Goal: Contribute content

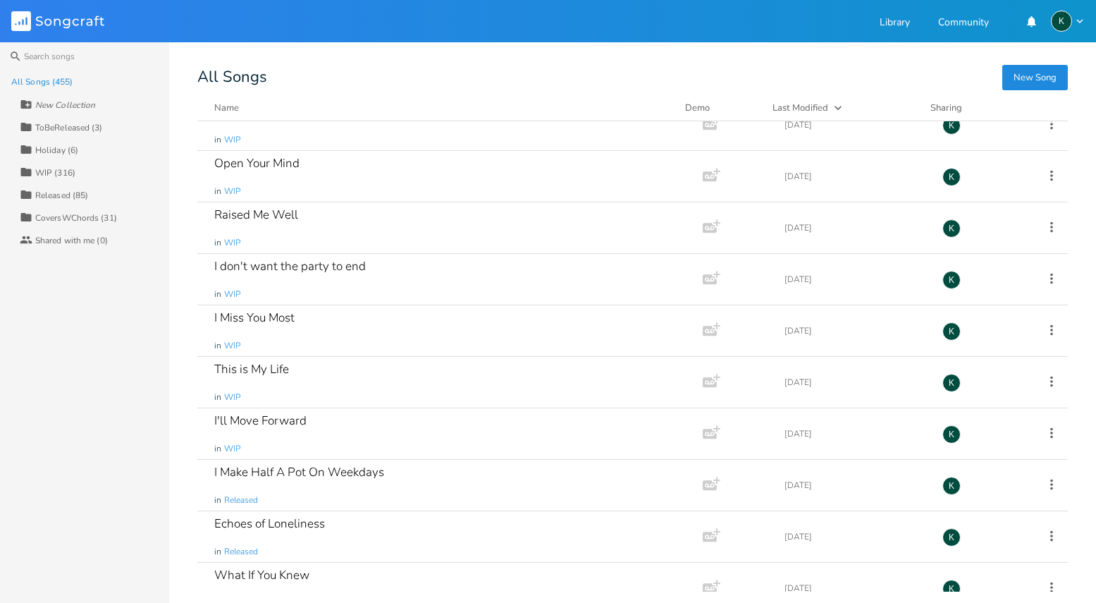
scroll to position [7805, 0]
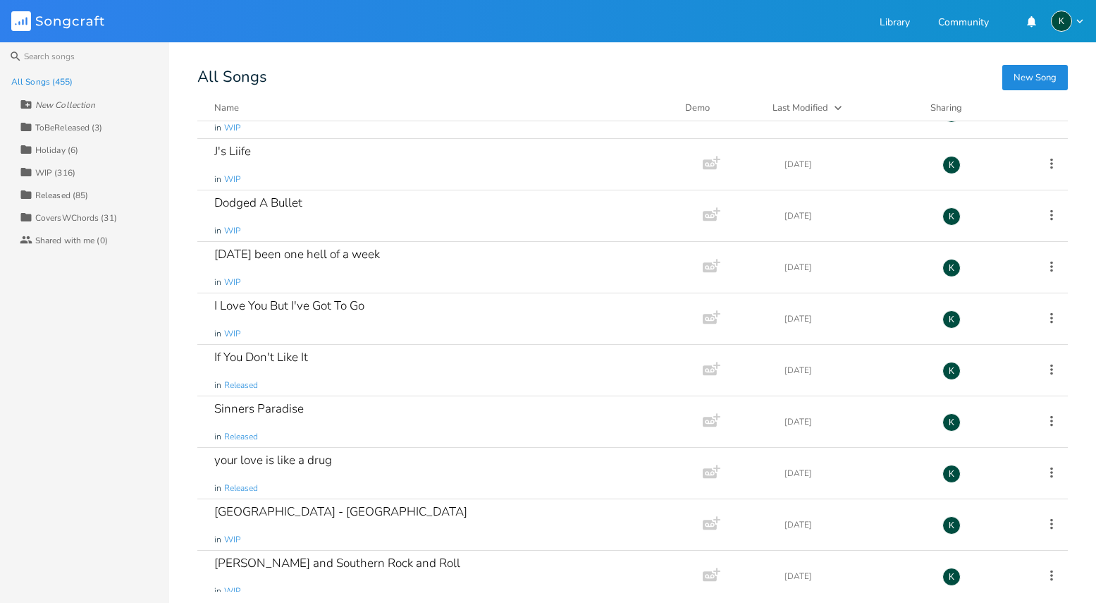
click at [47, 168] on div "WIP (316)" at bounding box center [55, 172] width 40 height 8
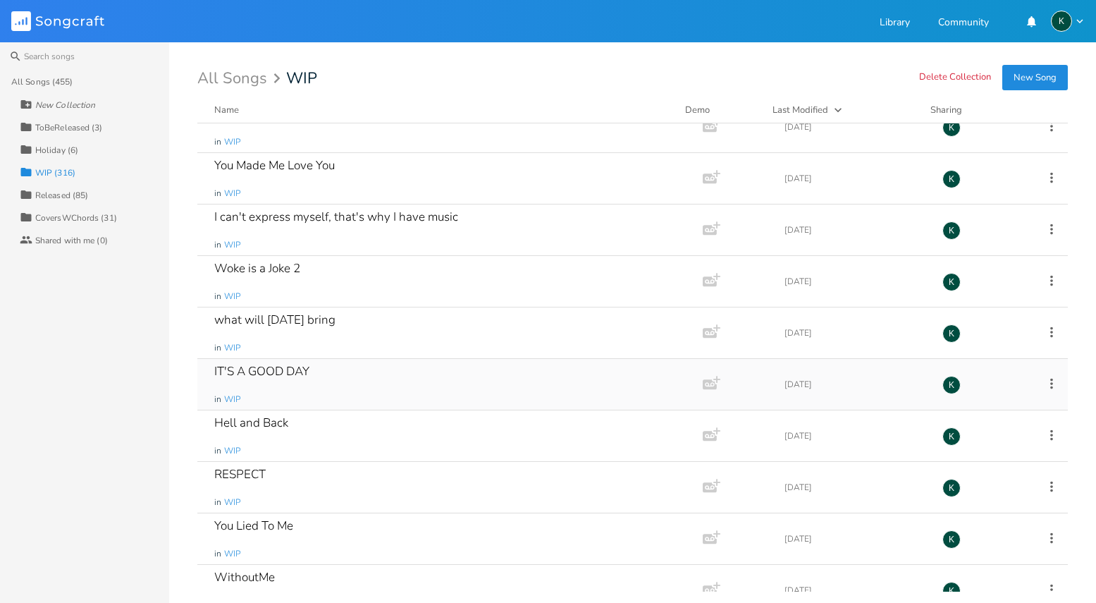
scroll to position [8311, 0]
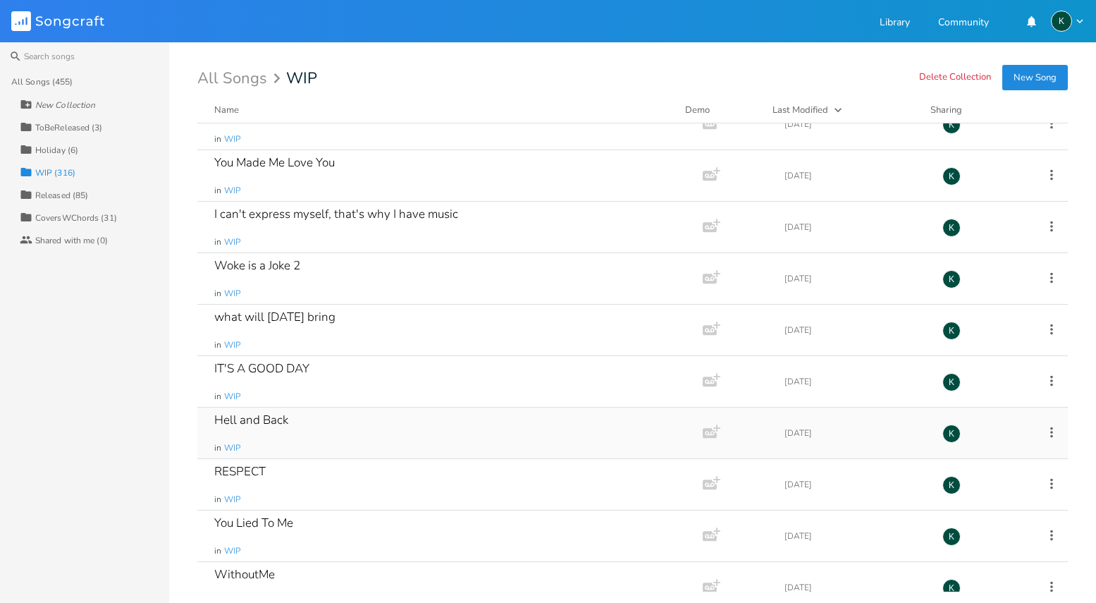
click at [263, 421] on div "Hell and Back" at bounding box center [251, 420] width 74 height 12
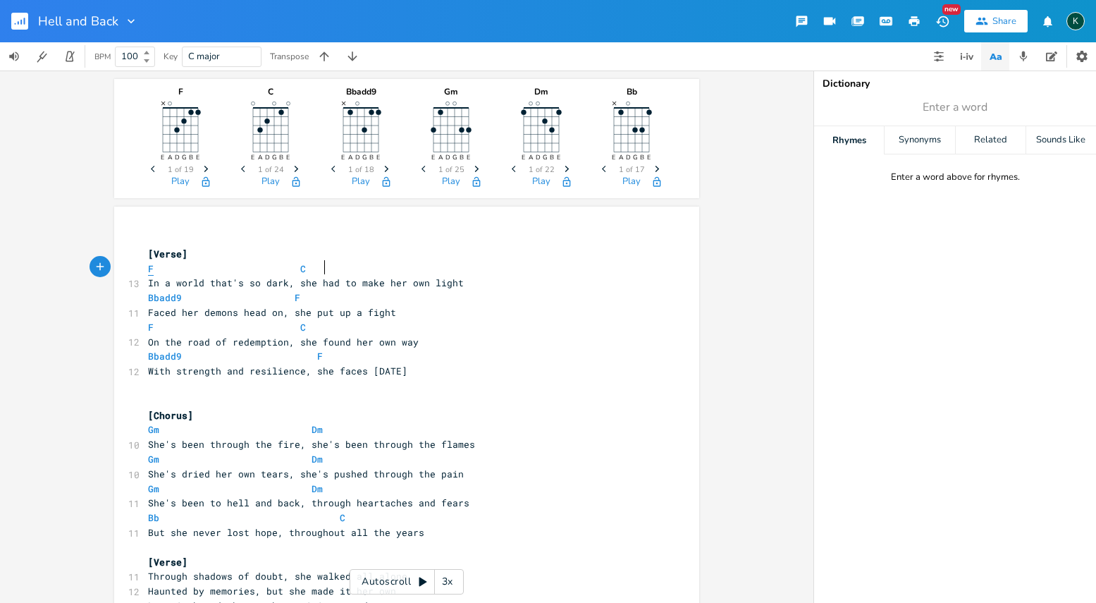
type textarea "F C"
drag, startPoint x: 314, startPoint y: 269, endPoint x: 117, endPoint y: 269, distance: 197.4
click at [117, 269] on div "F C x [Verse] F C 13 In a world that's so dark, she had to make her own light B…" at bounding box center [406, 530] width 585 height 646
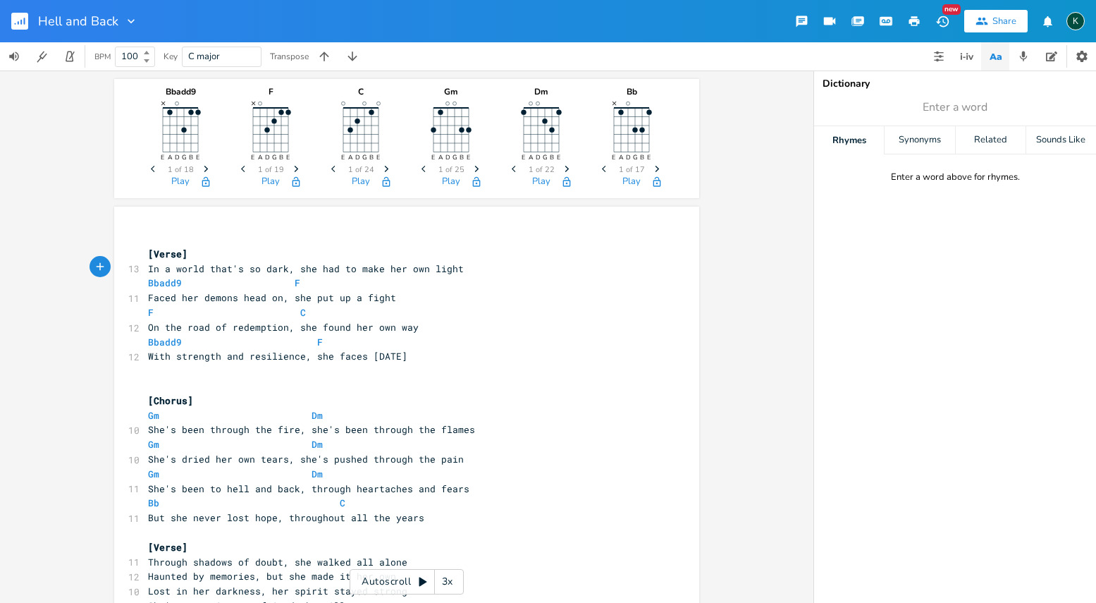
type textarea "Bbadd9 F"
drag, startPoint x: 226, startPoint y: 281, endPoint x: 59, endPoint y: 281, distance: 167.8
click at [59, 281] on div "Bbadd9 E A D G B E × Previous 1 of 18 Next Play F E A D G B E × Previous 1 of 1…" at bounding box center [407, 337] width 814 height 532
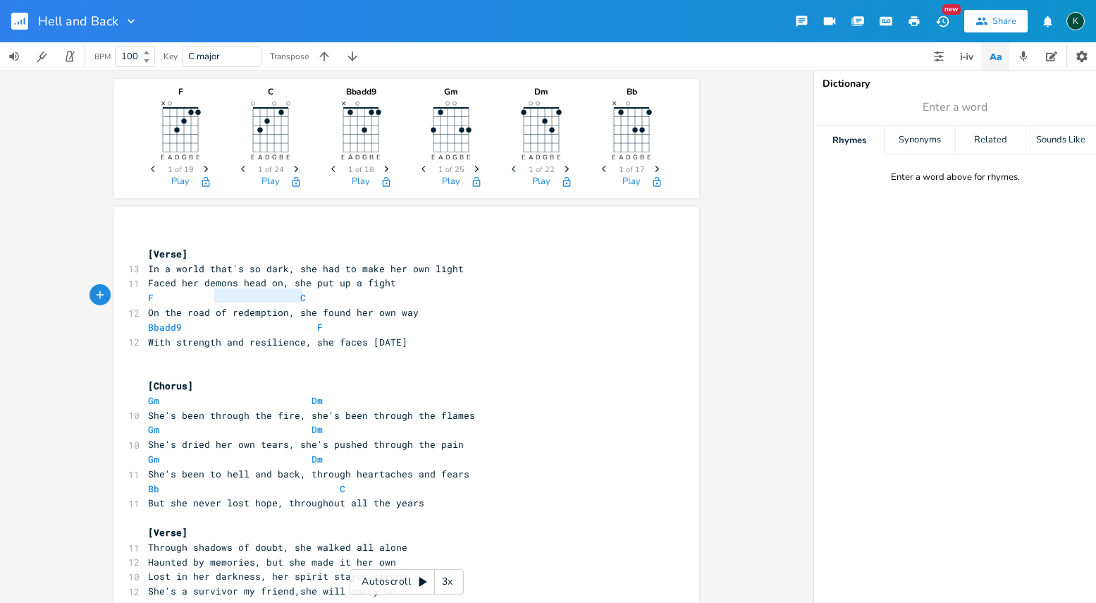
type textarea "F C"
drag, startPoint x: 329, startPoint y: 295, endPoint x: 46, endPoint y: 292, distance: 283.4
click at [49, 293] on div "F E A D G B E × Previous 1 of 19 Next Play C E A D G B E Previous 1 of 24 Next …" at bounding box center [407, 337] width 814 height 532
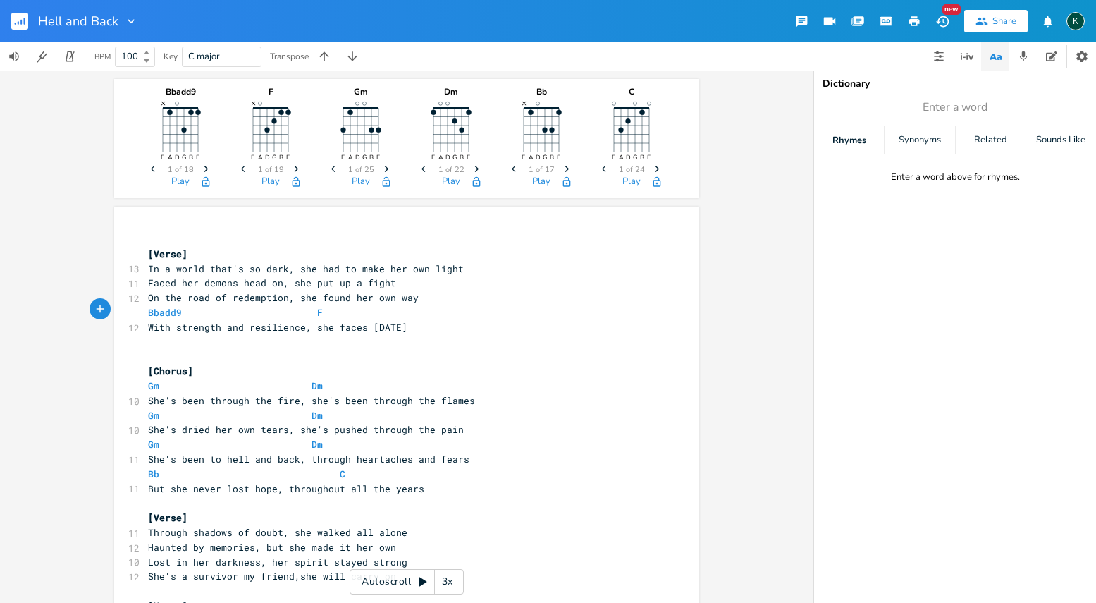
type textarea "Bbadd9 F"
drag, startPoint x: 369, startPoint y: 311, endPoint x: 54, endPoint y: 307, distance: 315.9
click at [54, 307] on div "Bbadd9 E A D G B E × Previous 1 of 18 Next Play F E A D G B E × Previous 1 of 1…" at bounding box center [407, 337] width 814 height 532
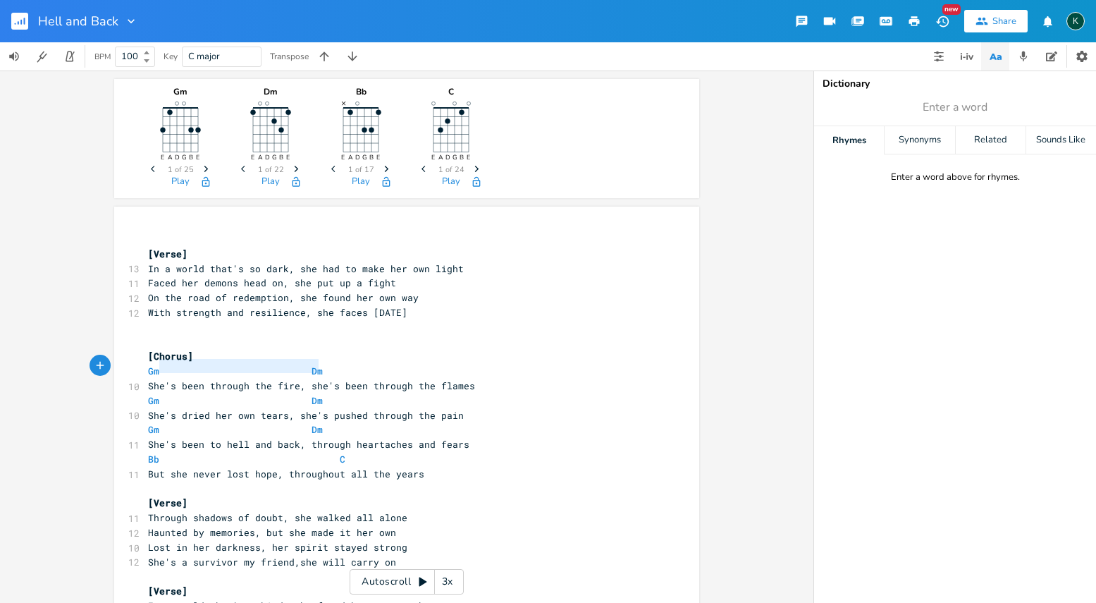
type textarea "Gm Dm"
drag, startPoint x: 174, startPoint y: 368, endPoint x: -39, endPoint y: 368, distance: 213.6
click at [0, 368] on html "Hell and Back New Share K BPM 100 Key C major Transpose Gm E A D G B E Previous…" at bounding box center [548, 301] width 1096 height 603
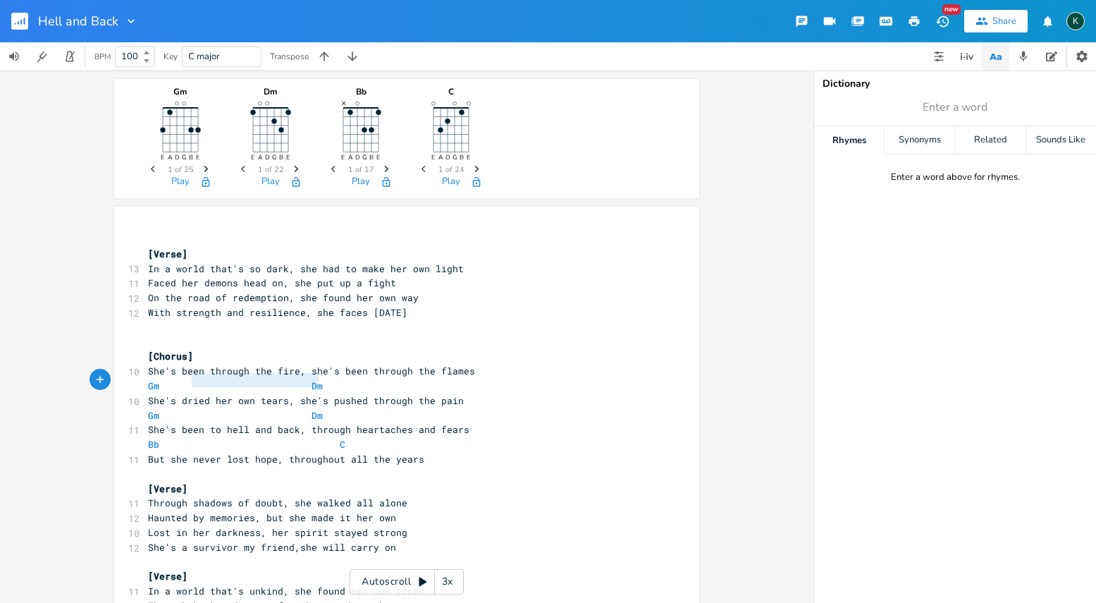
type textarea "Gm Dm"
drag, startPoint x: 321, startPoint y: 381, endPoint x: 67, endPoint y: 376, distance: 253.8
click at [67, 376] on div "Gm E A D G B E Previous 1 of 25 Next Play Dm E A D G B E Previous 1 of 22 Next …" at bounding box center [407, 337] width 814 height 532
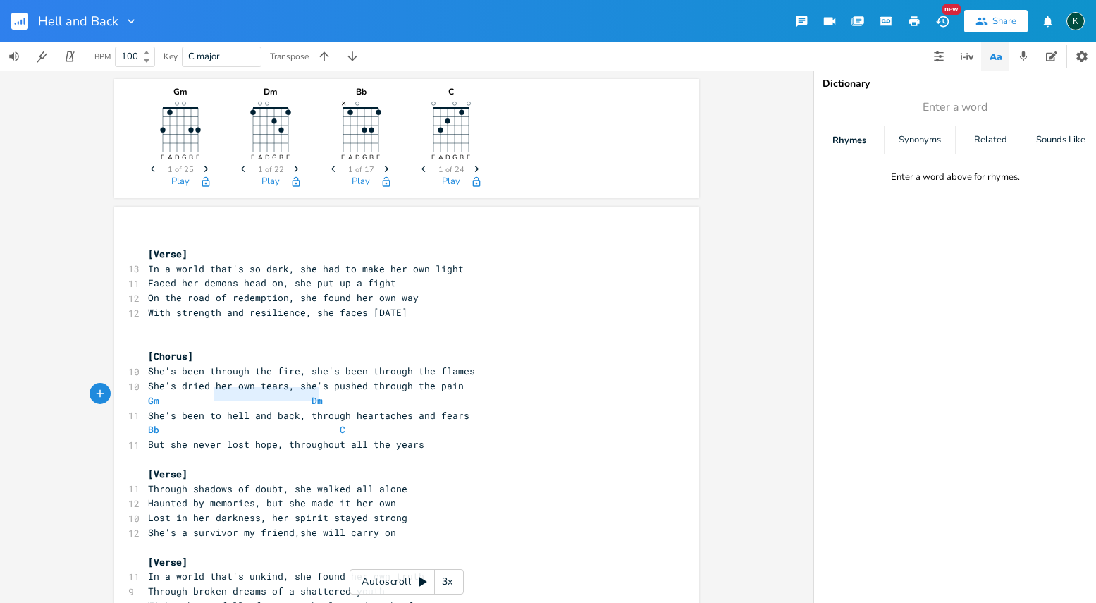
type textarea "Gm Dm"
drag, startPoint x: 319, startPoint y: 398, endPoint x: 17, endPoint y: 389, distance: 302.6
click at [17, 390] on div "Gm E A D G B E Previous 1 of 25 Next Play Dm E A D G B E Previous 1 of 22 Next …" at bounding box center [407, 337] width 814 height 532
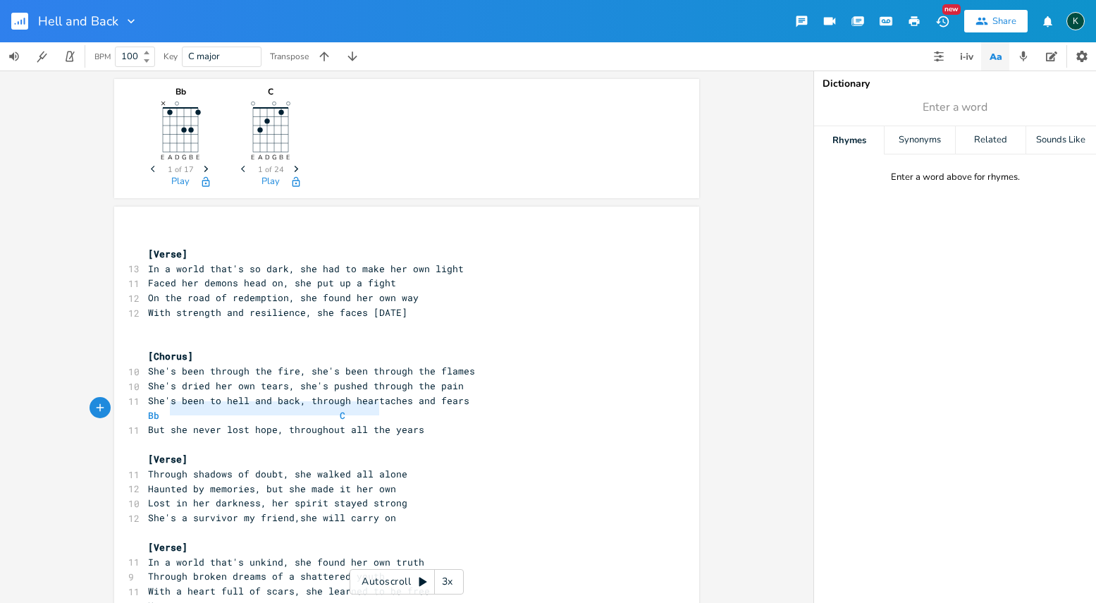
type textarea "Bb C"
drag, startPoint x: 246, startPoint y: 406, endPoint x: 49, endPoint y: 406, distance: 197.4
click at [49, 406] on div "Bb E A D G B E × Previous 1 of 17 Next Play C E A D G B E Previous 1 of 24 Next…" at bounding box center [407, 337] width 814 height 532
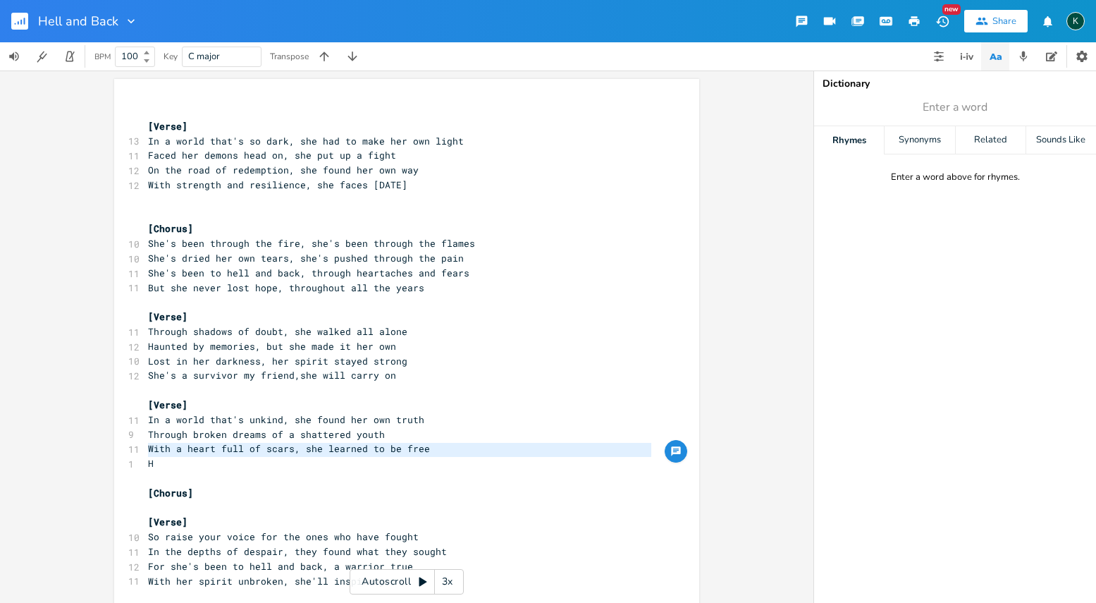
drag, startPoint x: 180, startPoint y: 458, endPoint x: 79, endPoint y: 453, distance: 100.9
click at [79, 453] on div "H x [Verse] 13 In a world that's so dark, she had to make her own light 11 Face…" at bounding box center [407, 337] width 814 height 532
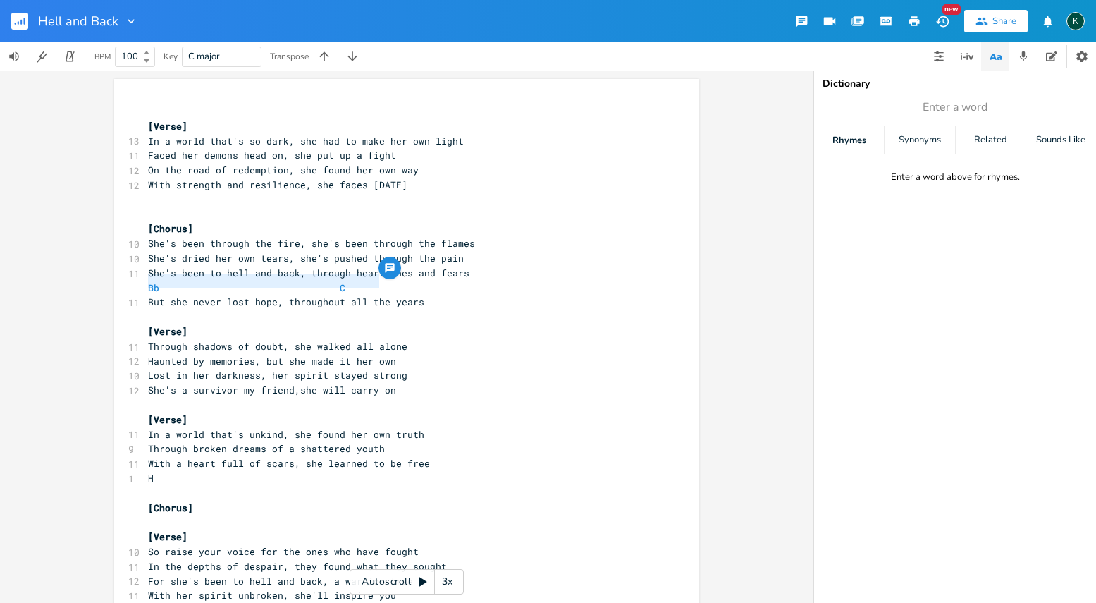
type textarea "Gm Dm"
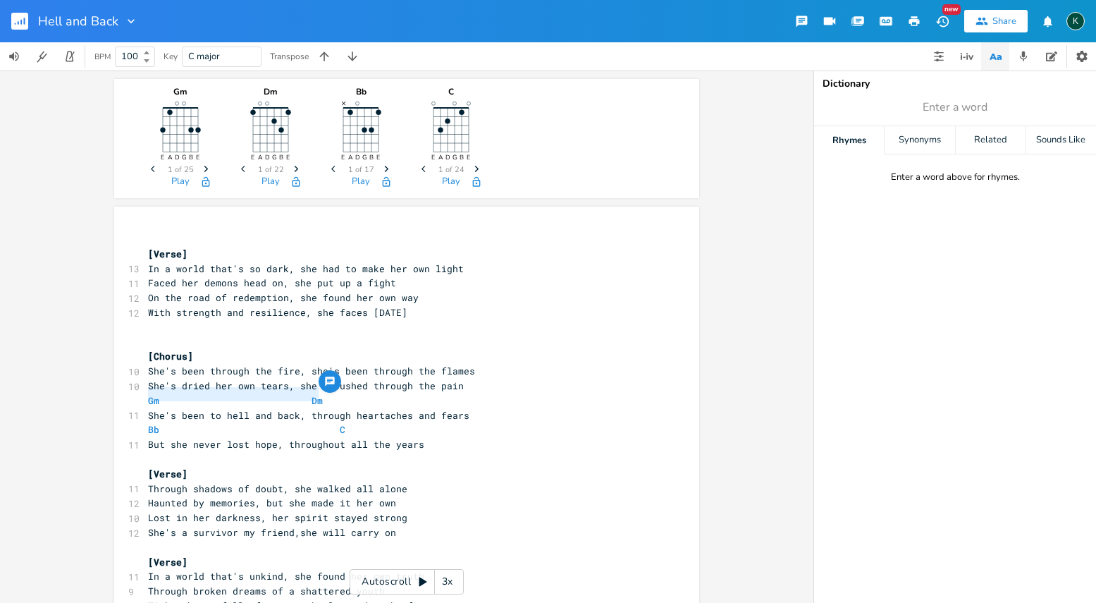
click at [354, 409] on span "She's been to hell and back, through heartaches and fears" at bounding box center [308, 415] width 321 height 13
type textarea "She's been to hell and back, through heart"
drag, startPoint x: 376, startPoint y: 401, endPoint x: 65, endPoint y: 408, distance: 311.7
click at [30, 403] on div "Gm E A D G B E Previous 1 of 25 Next Play Dm E A D G B E Previous 1 of 22 Next …" at bounding box center [407, 337] width 814 height 532
click at [251, 422] on span at bounding box center [249, 429] width 23 height 15
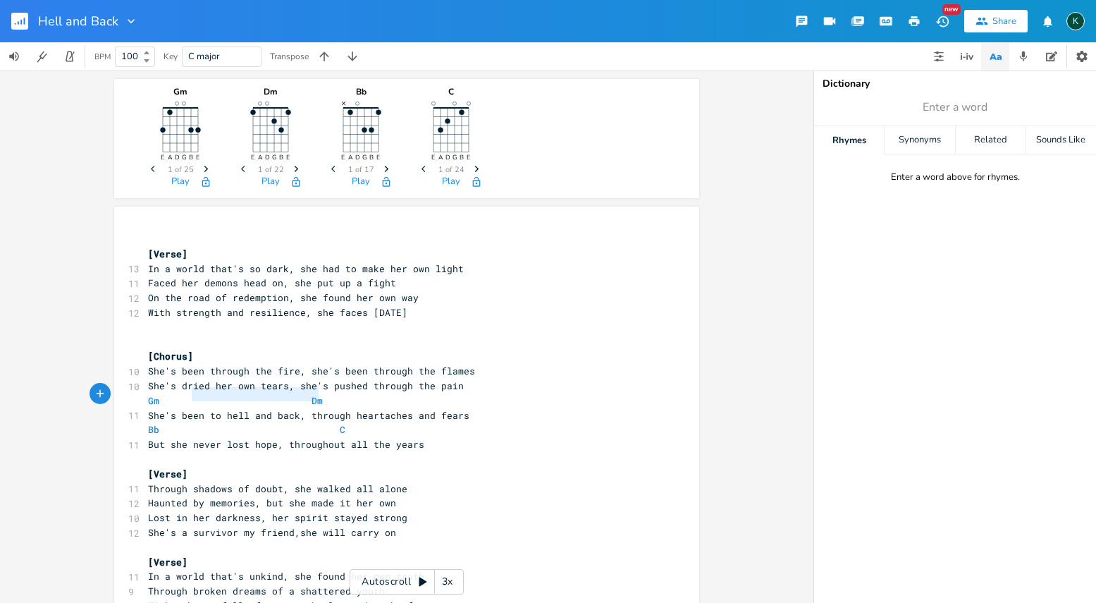
type textarea "Gm Dm"
drag, startPoint x: 281, startPoint y: 399, endPoint x: 87, endPoint y: 399, distance: 193.9
click at [87, 399] on div "Gm E A D G B E Previous 1 of 25 Next Play Dm E A D G B E Previous 1 of 22 Next …" at bounding box center [407, 337] width 814 height 532
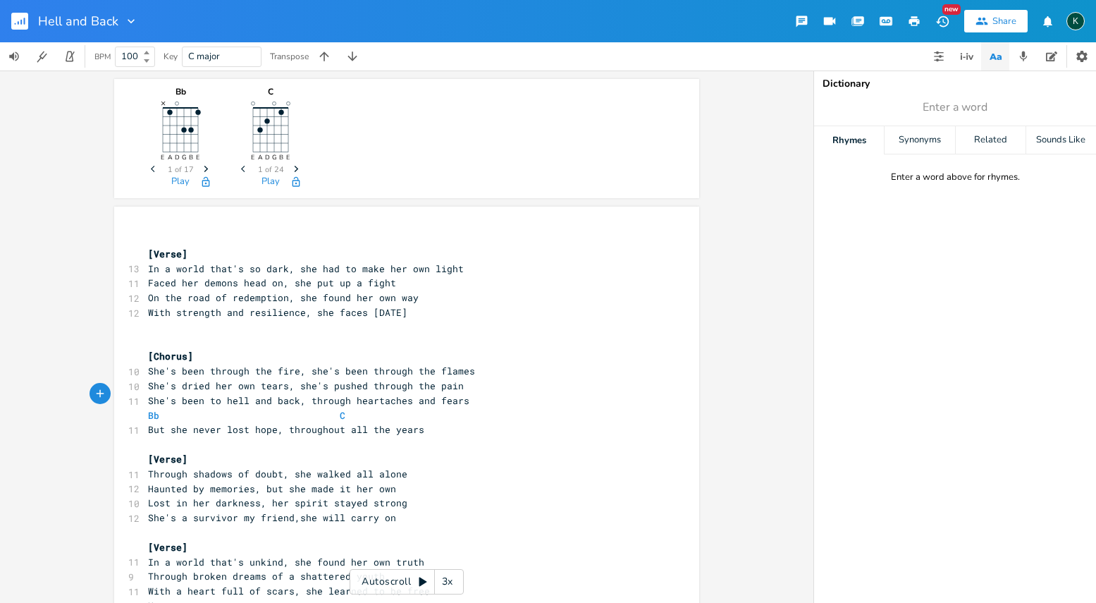
type textarea "Bb C"
drag, startPoint x: 268, startPoint y: 402, endPoint x: -44, endPoint y: 402, distance: 311.6
click at [0, 402] on html "Hell and Back New Share K BPM 100 Key C major Transpose Bb E A D G B E × Previo…" at bounding box center [548, 301] width 1096 height 603
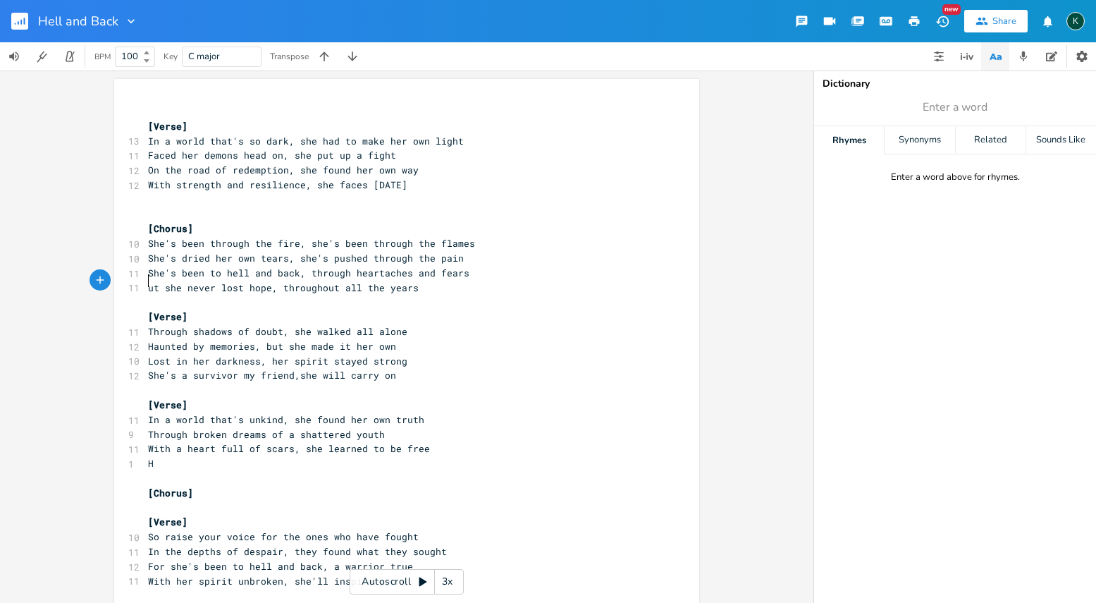
type textarea "B"
click at [231, 441] on span "With a heart full of scars, she learned to be free" at bounding box center [289, 447] width 282 height 13
drag, startPoint x: 170, startPoint y: 448, endPoint x: 95, endPoint y: 442, distance: 75.0
click at [95, 442] on div "H x [Verse] 13 In a world that's so dark, she had to make her own light 11 Face…" at bounding box center [407, 337] width 814 height 532
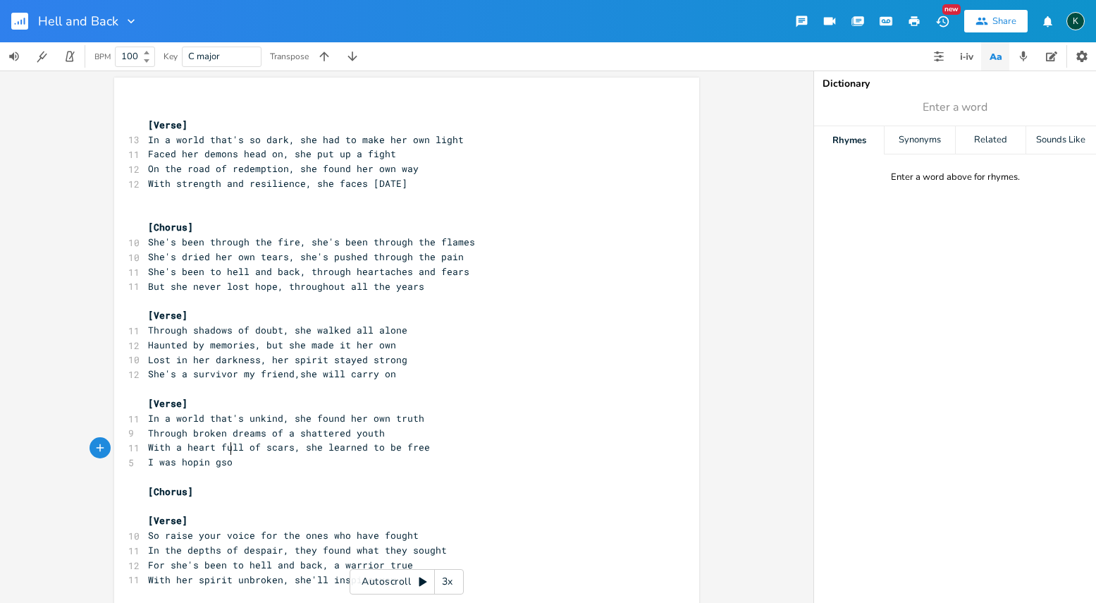
type textarea "I was hopin gsom"
type textarea "g somedaya"
type textarea "it would be you and me"
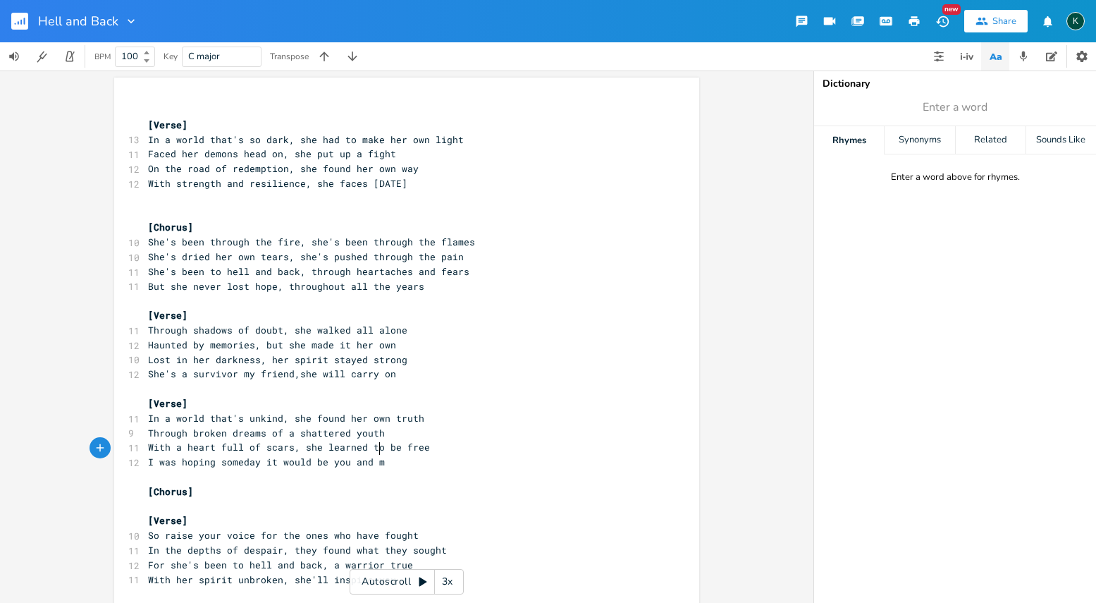
scroll to position [0, 83]
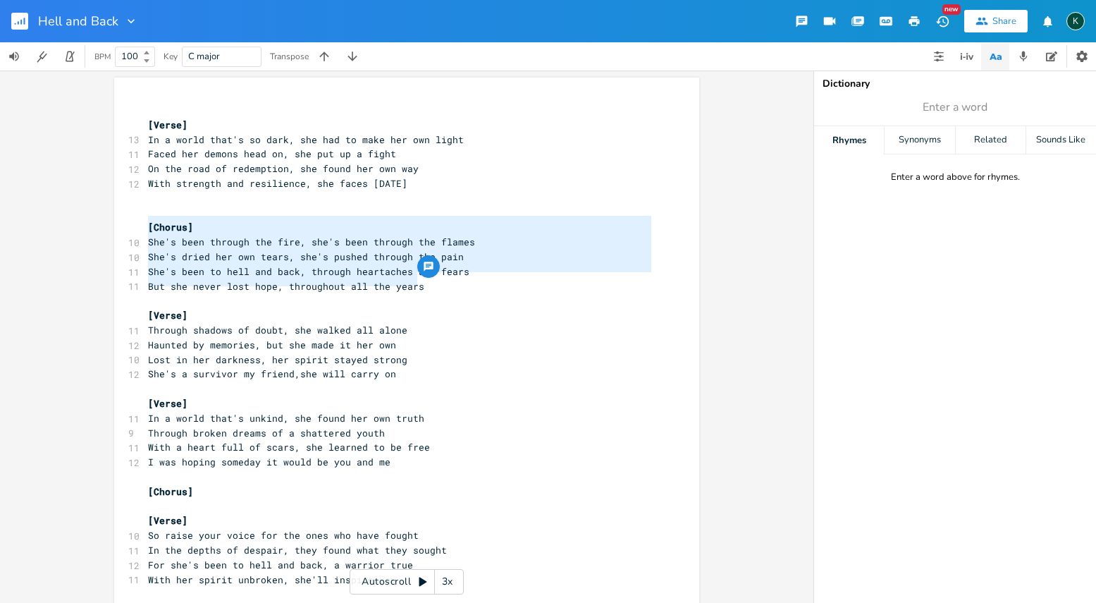
drag, startPoint x: 429, startPoint y: 281, endPoint x: 142, endPoint y: 228, distance: 291.2
click at [145, 228] on div "[Verse] 13 In a world that's so dark, she had to make her own light 11 Faced he…" at bounding box center [399, 345] width 509 height 484
type textarea "​[Chorus] She's been through the fire, she's been through the flames She's drie…"
type textarea "[Chorus]"
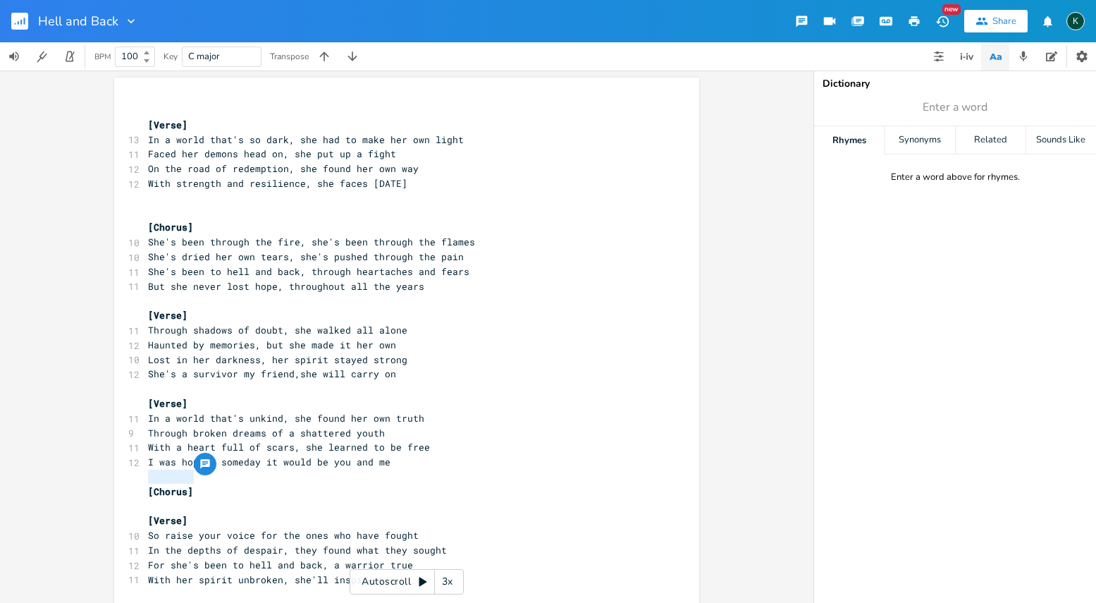
drag, startPoint x: 199, startPoint y: 479, endPoint x: 56, endPoint y: 477, distance: 142.4
click at [74, 479] on div "[Chorus] x [Verse] 13 In a world that's so dark, she had to make her own light …" at bounding box center [407, 337] width 814 height 532
paste textarea
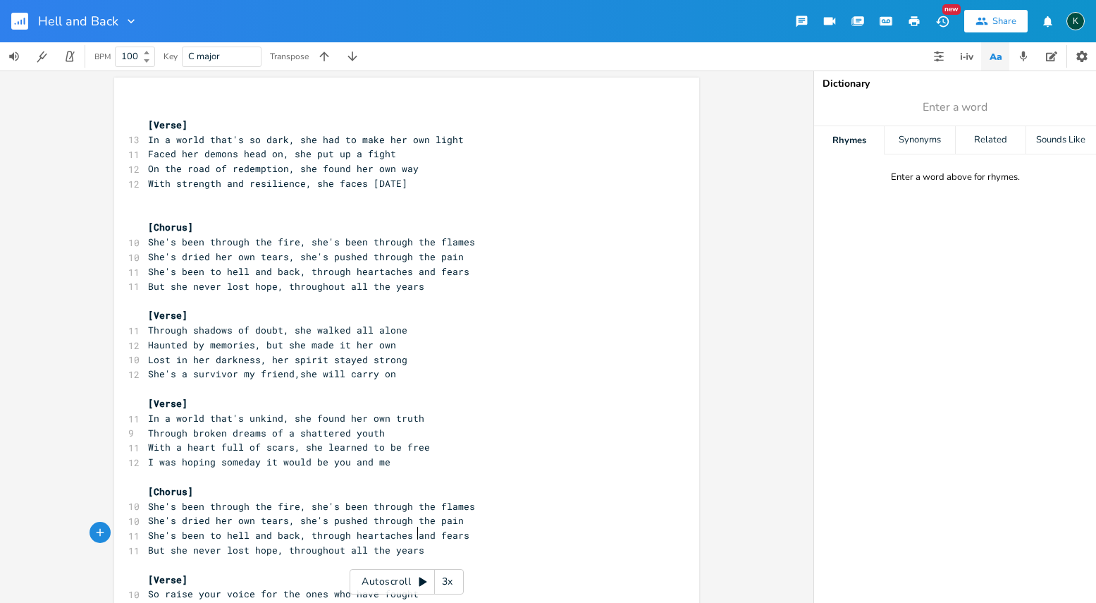
scroll to position [51, 0]
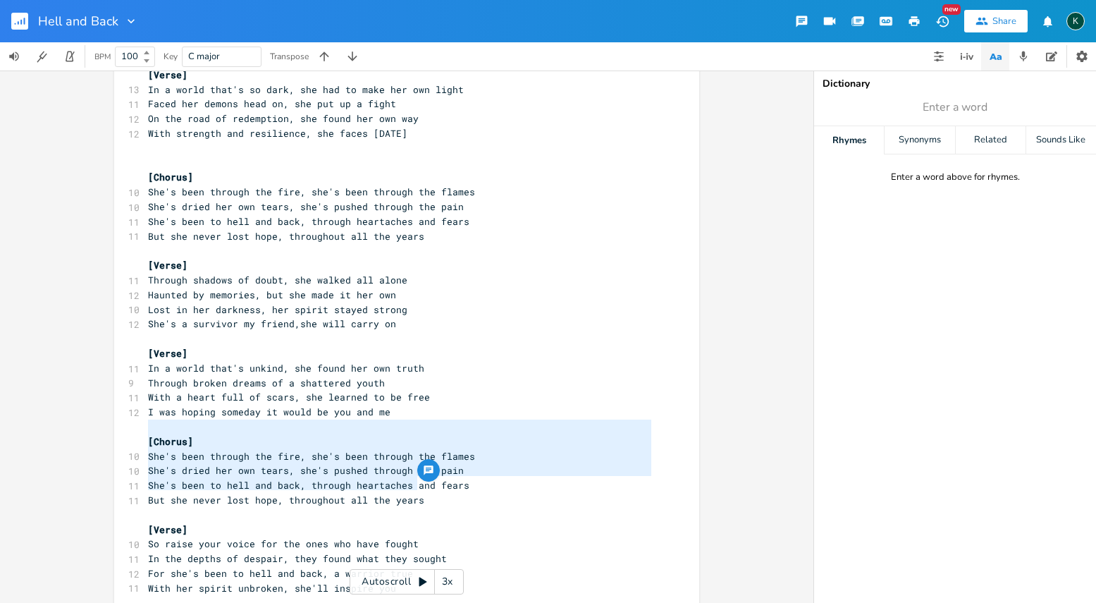
drag, startPoint x: 419, startPoint y: 486, endPoint x: 63, endPoint y: 429, distance: 360.7
click at [63, 429] on div "[Chorus] She's been through the fire, she's been through the flames She's dried…" at bounding box center [407, 337] width 814 height 532
type textarea "​[Chorus] She's been through the fire, she's been through the flames She's drie…"
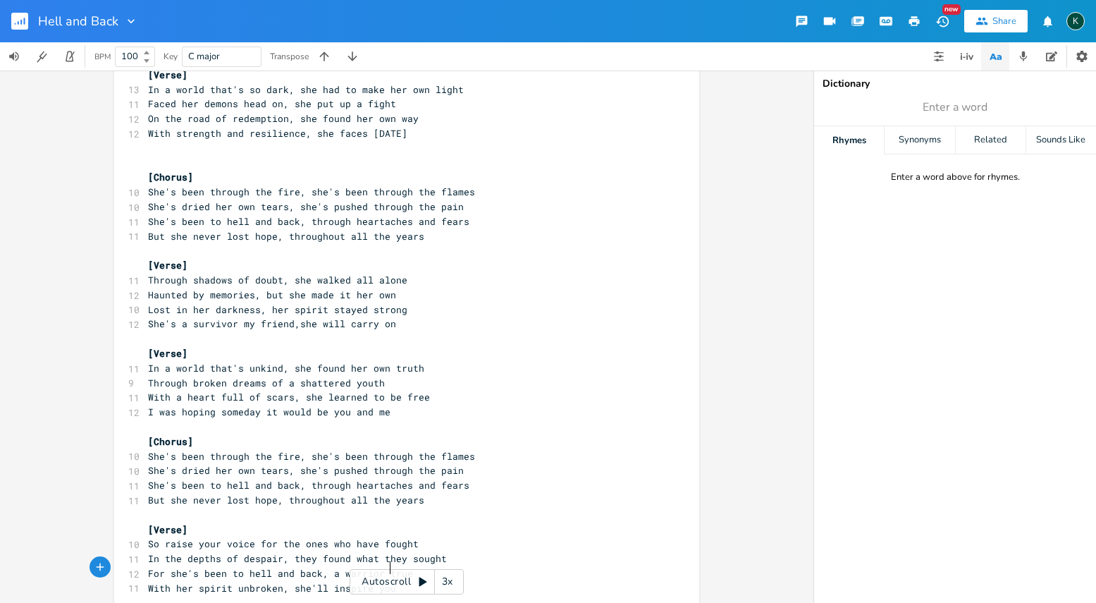
click at [401, 581] on pre "With her spirit unbroken, she'll inspire you" at bounding box center [399, 588] width 509 height 15
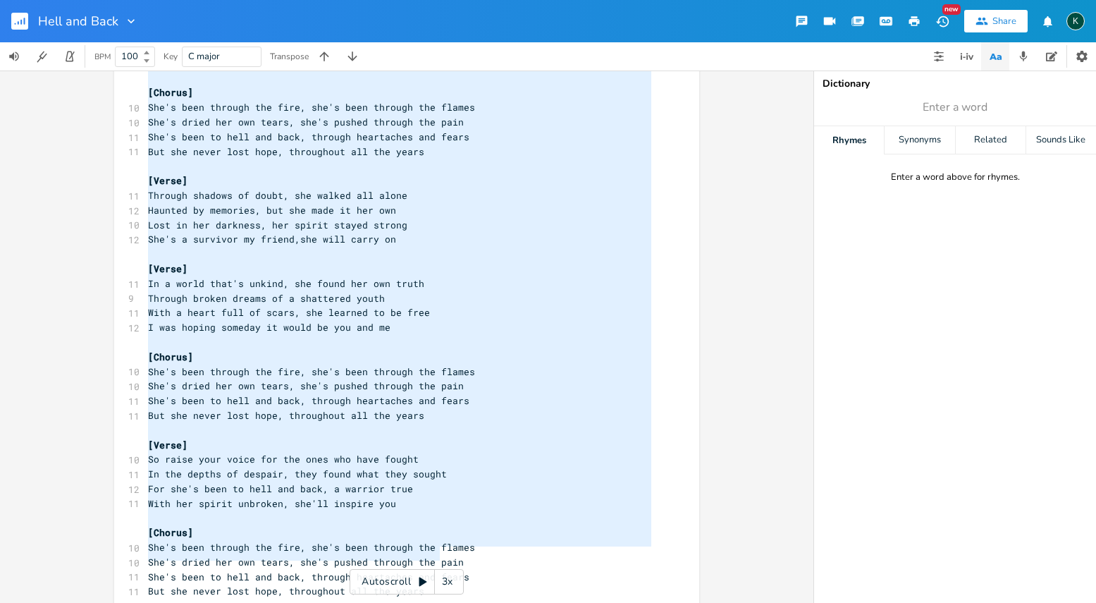
scroll to position [44, 0]
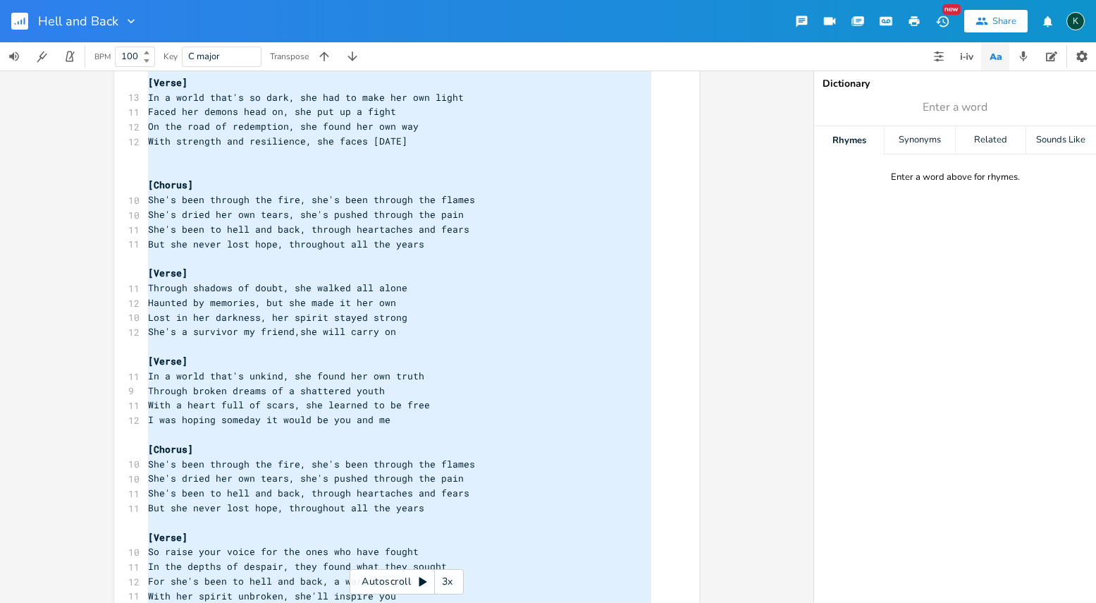
drag, startPoint x: 435, startPoint y: 559, endPoint x: 92, endPoint y: -38, distance: 688.5
click at [92, 0] on html "Hell and Back New Share K BPM 100 Key C major Transpose x [Verse] 13 In a world…" at bounding box center [548, 301] width 1096 height 603
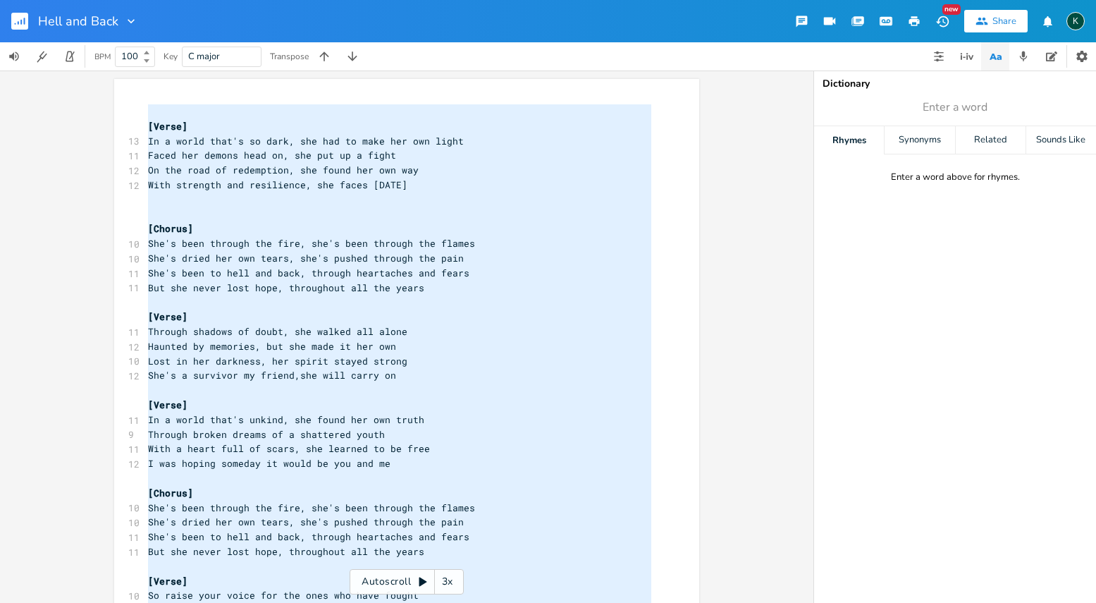
type textarea "[Verse] In a world that's so dark, she had to make her own light Faced her demo…"
